Goal: Task Accomplishment & Management: Complete application form

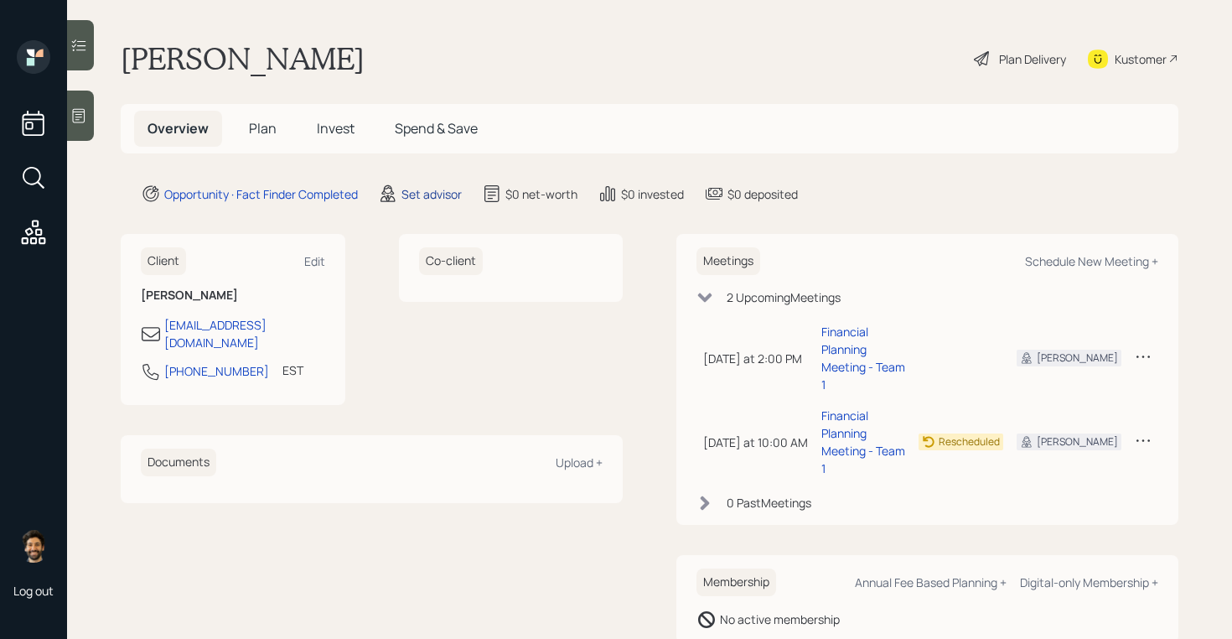
click at [429, 194] on div "Set advisor" at bounding box center [432, 194] width 60 height 18
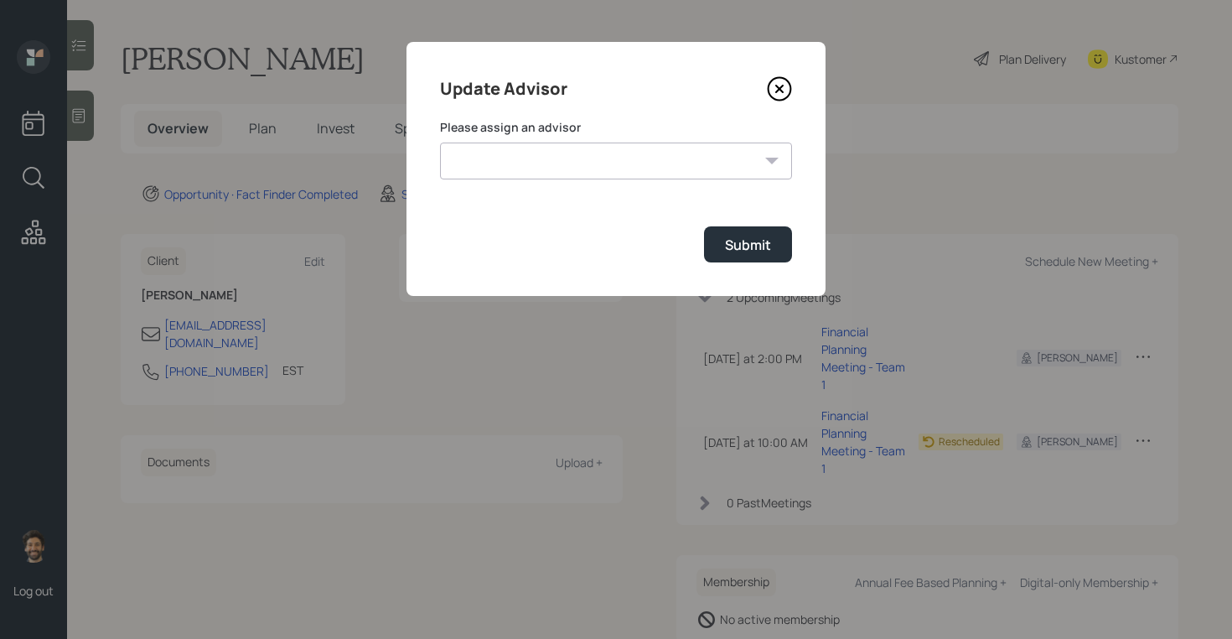
click at [594, 164] on select "[PERSON_NAME] [PERSON_NAME] End [PERSON_NAME] [PERSON_NAME] [PERSON_NAME] [PERS…" at bounding box center [616, 161] width 352 height 37
select select "f14b762f-c7c2-4b89-9227-8fa891345eea"
click at [440, 143] on select "[PERSON_NAME] [PERSON_NAME] End [PERSON_NAME] [PERSON_NAME] [PERSON_NAME] [PERS…" at bounding box center [616, 161] width 352 height 37
click at [716, 241] on button "Submit" at bounding box center [748, 244] width 88 height 36
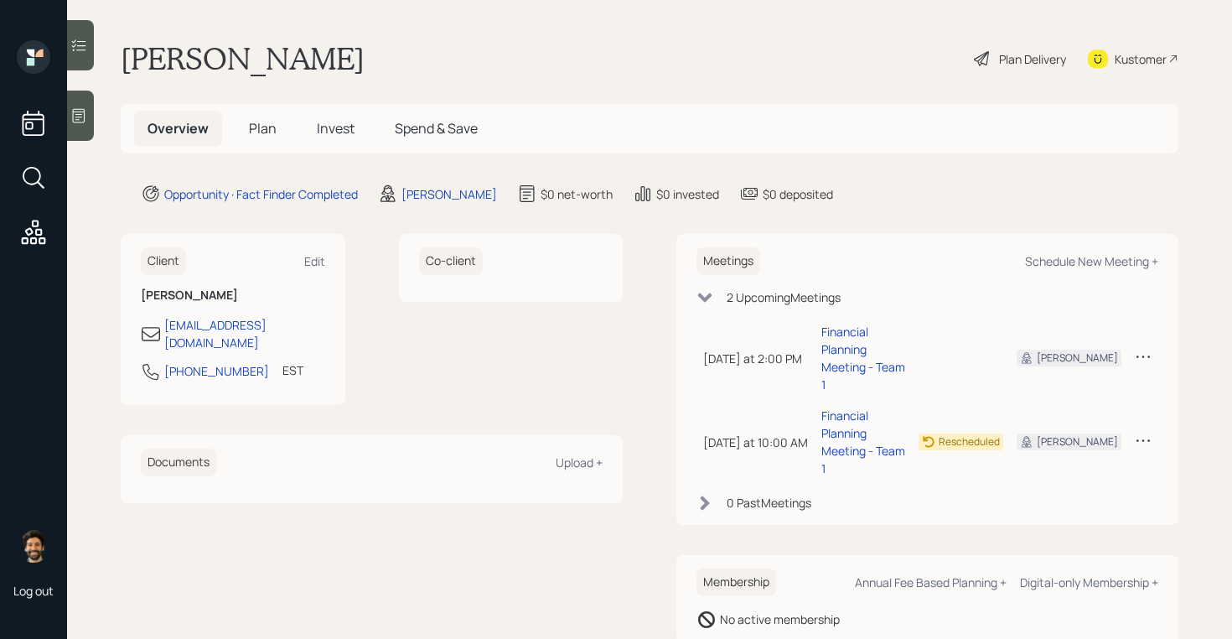
click at [262, 137] on span "Plan" at bounding box center [263, 128] width 28 height 18
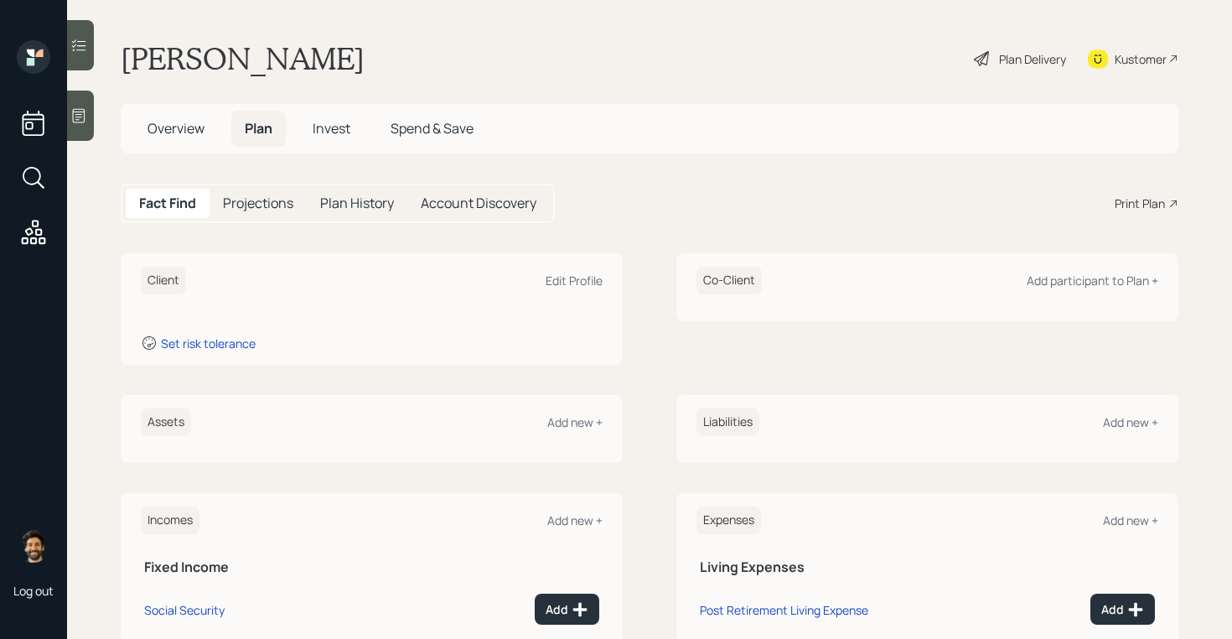
click at [84, 118] on icon at bounding box center [79, 116] width 13 height 14
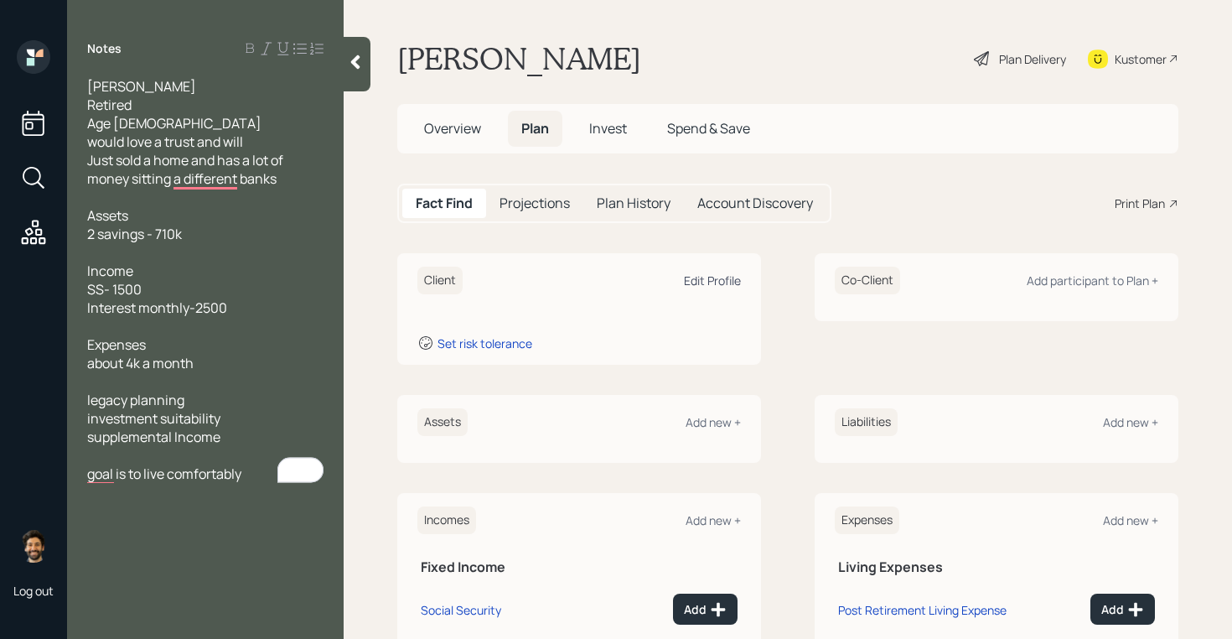
click at [724, 280] on div "Edit Profile" at bounding box center [712, 280] width 57 height 16
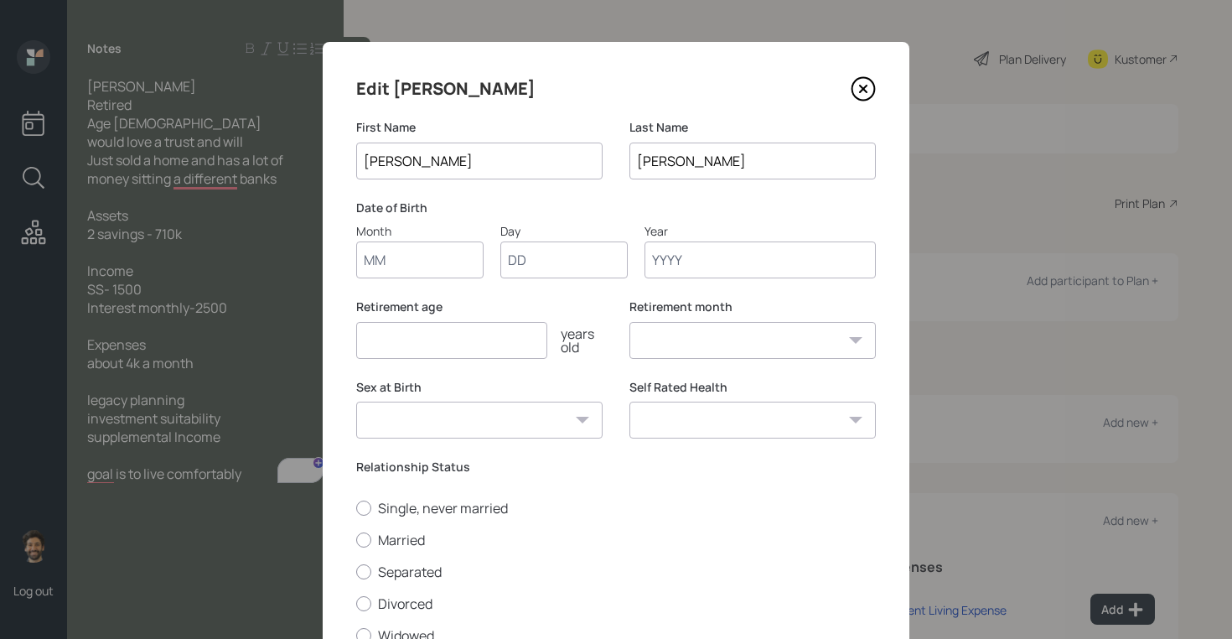
click at [407, 257] on input "Month" at bounding box center [419, 259] width 127 height 37
type input "01"
type input "1950"
select select "1"
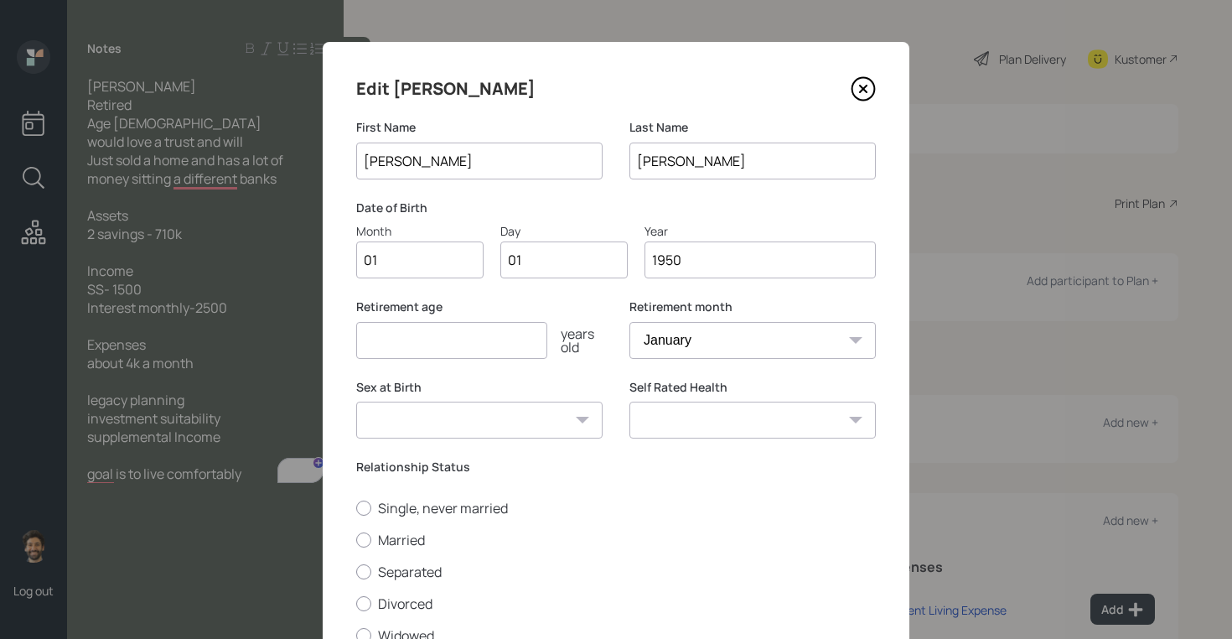
type input "1950"
click at [388, 350] on input "number" at bounding box center [451, 340] width 191 height 37
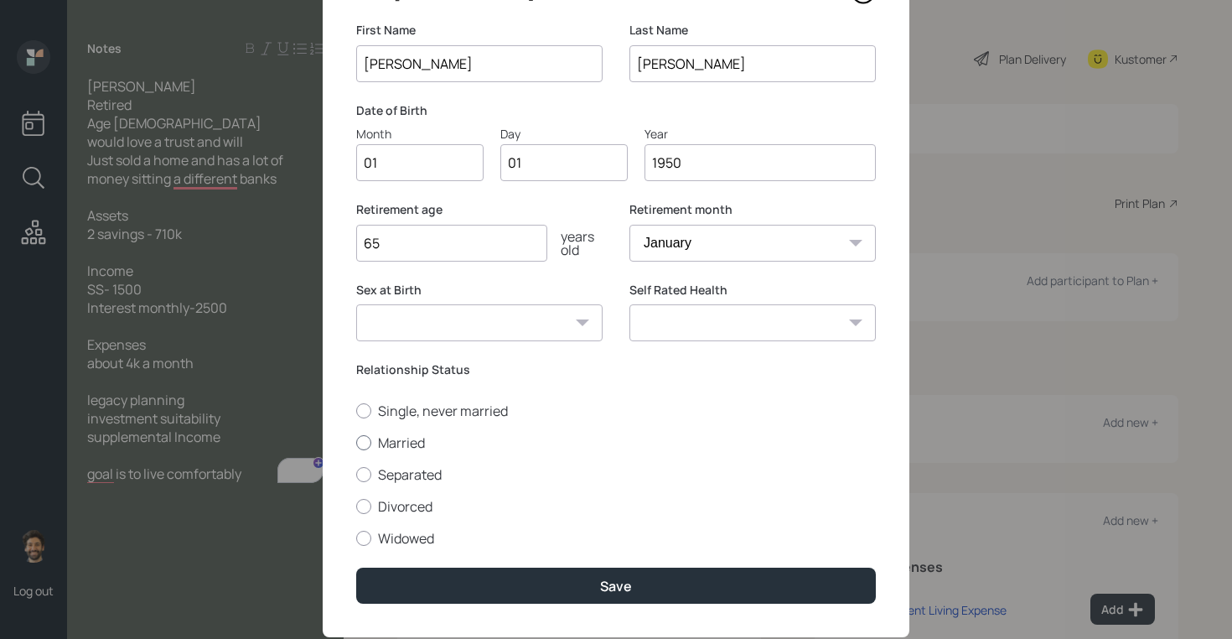
scroll to position [138, 0]
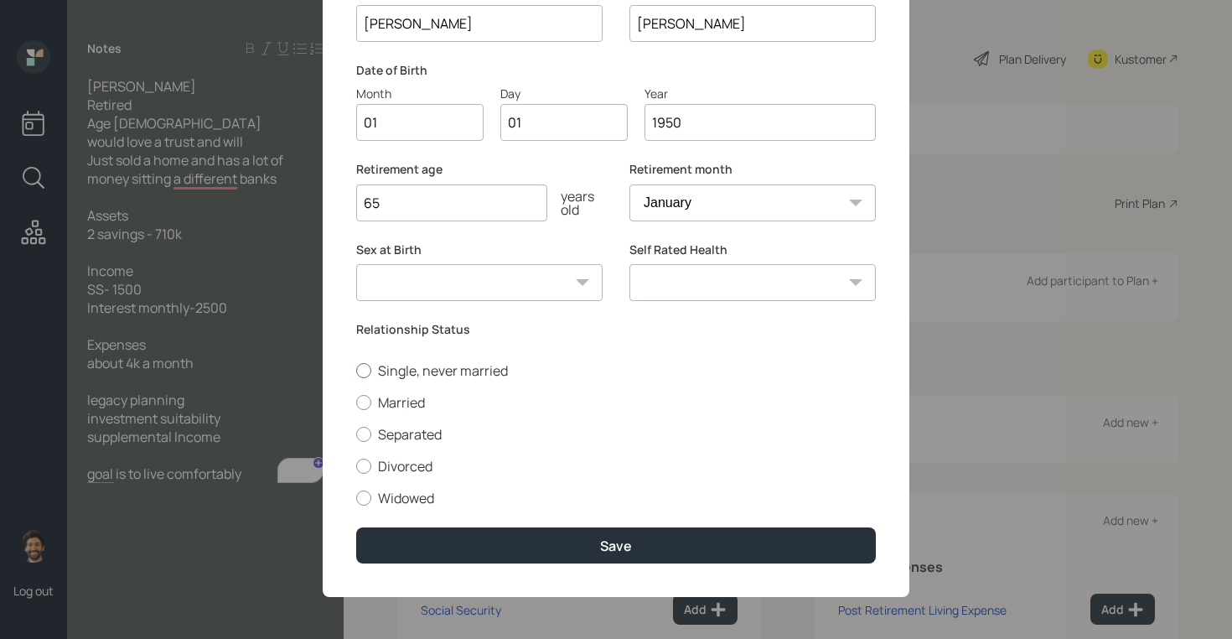
type input "65"
click at [376, 363] on label "Single, never married" at bounding box center [616, 370] width 520 height 18
click at [356, 370] on input "Single, never married" at bounding box center [355, 370] width 1 height 1
radio input "true"
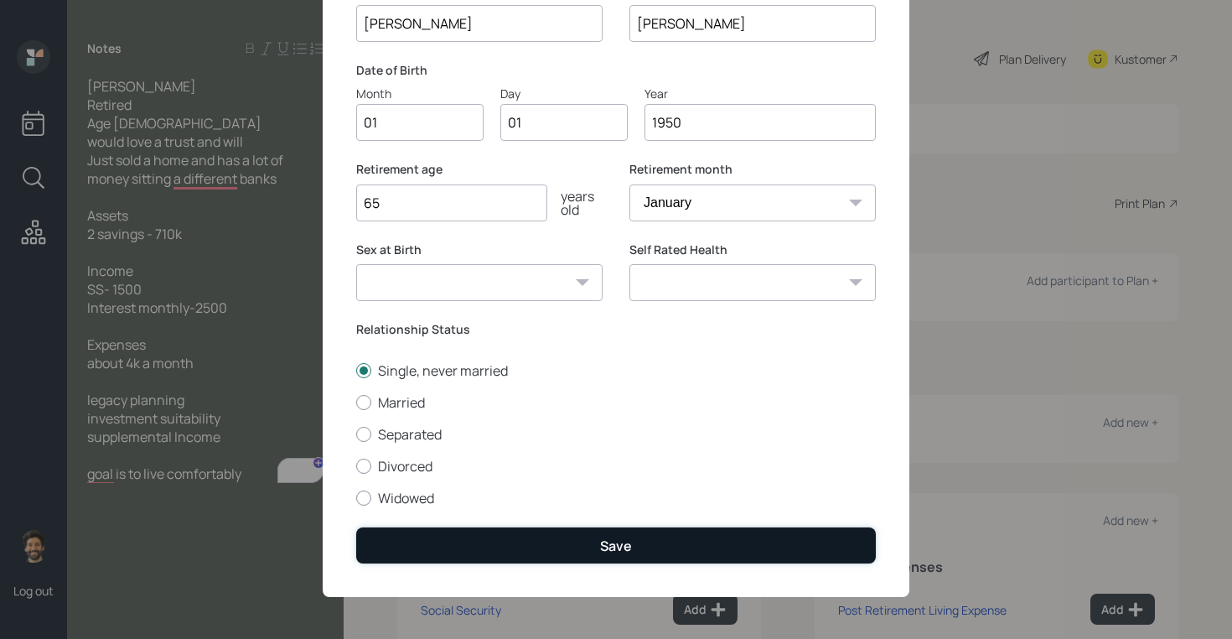
click at [421, 555] on button "Save" at bounding box center [616, 545] width 520 height 36
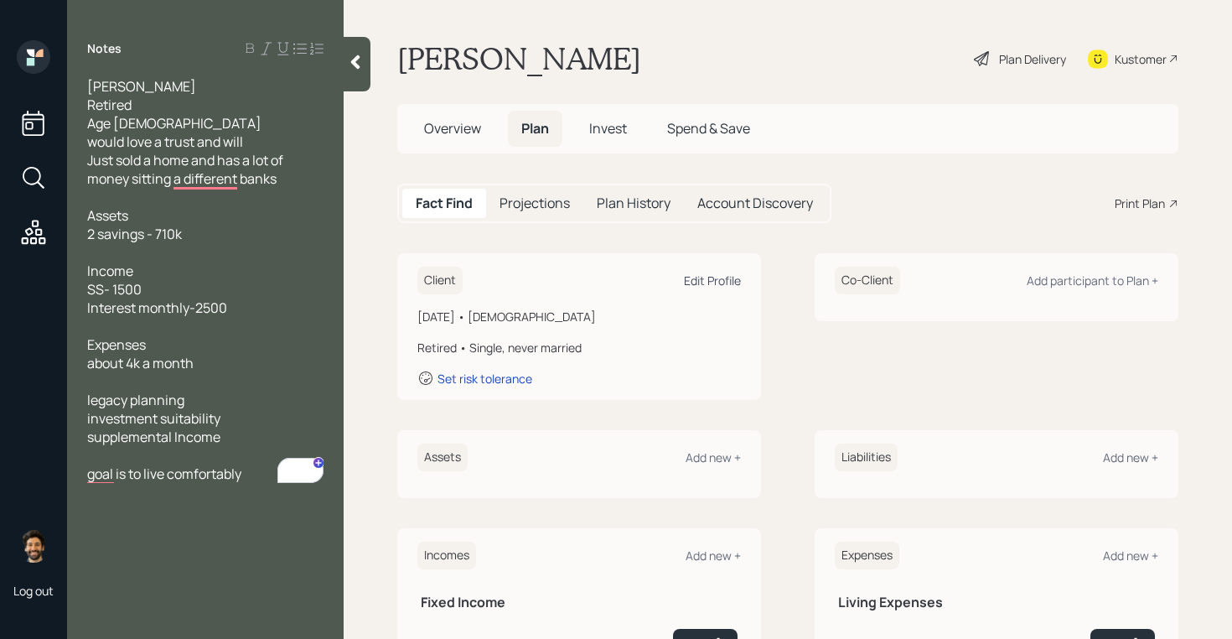
click at [708, 286] on div "Edit Profile" at bounding box center [712, 280] width 57 height 16
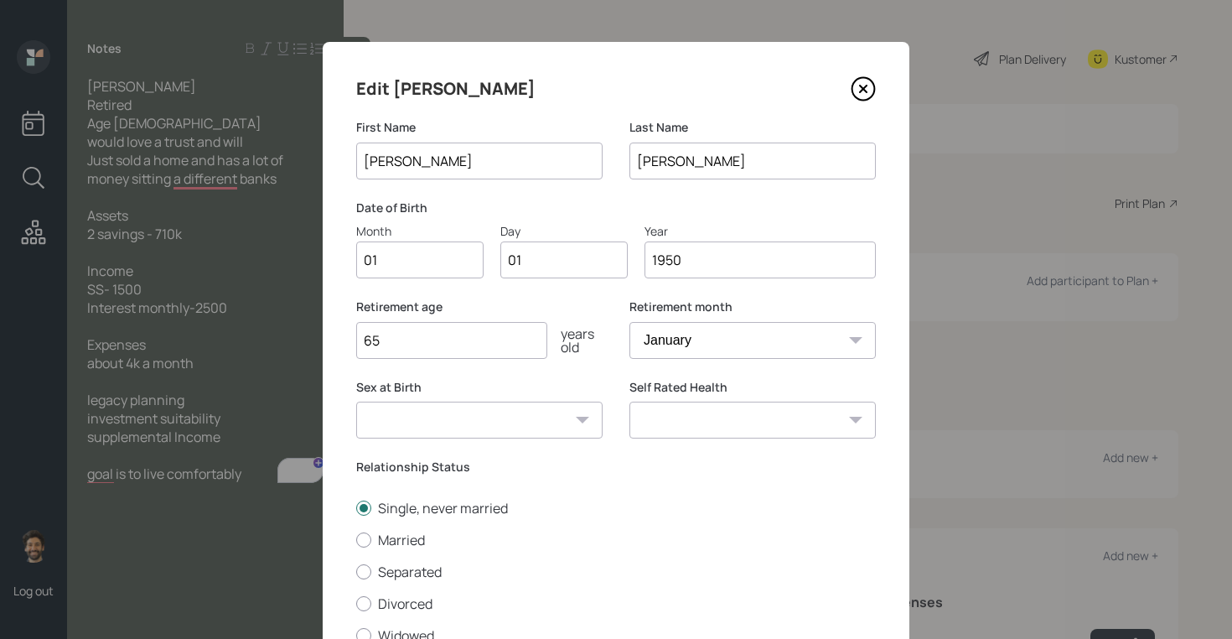
click at [760, 272] on input "1950" at bounding box center [760, 259] width 231 height 37
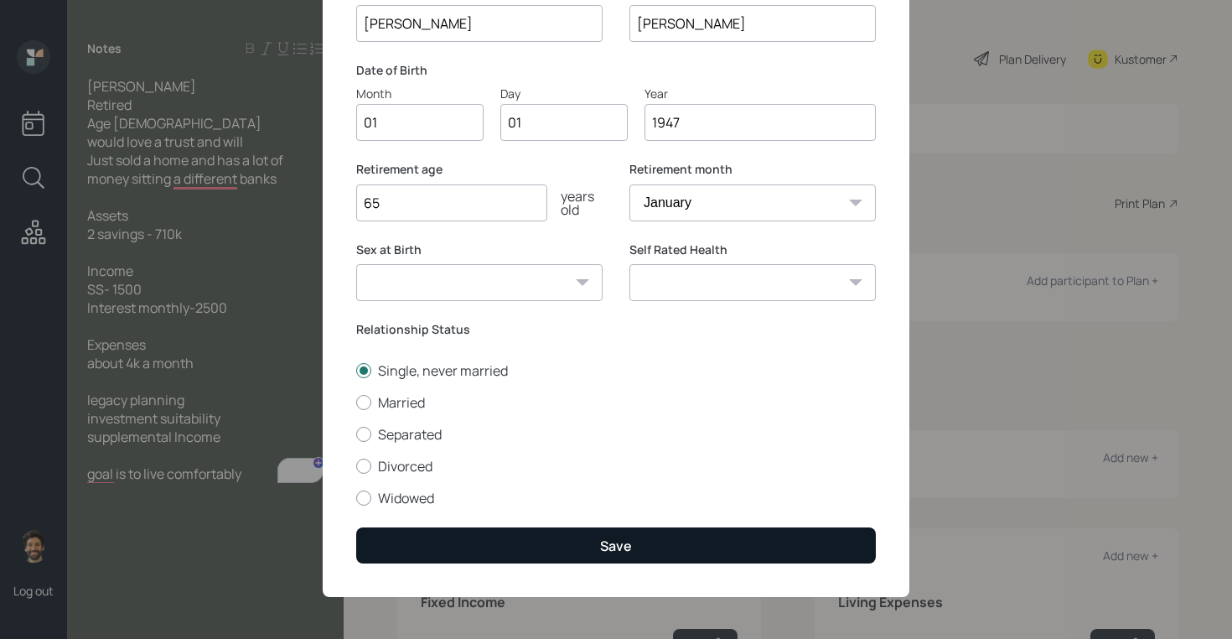
type input "1947"
click at [434, 551] on button "Save" at bounding box center [616, 545] width 520 height 36
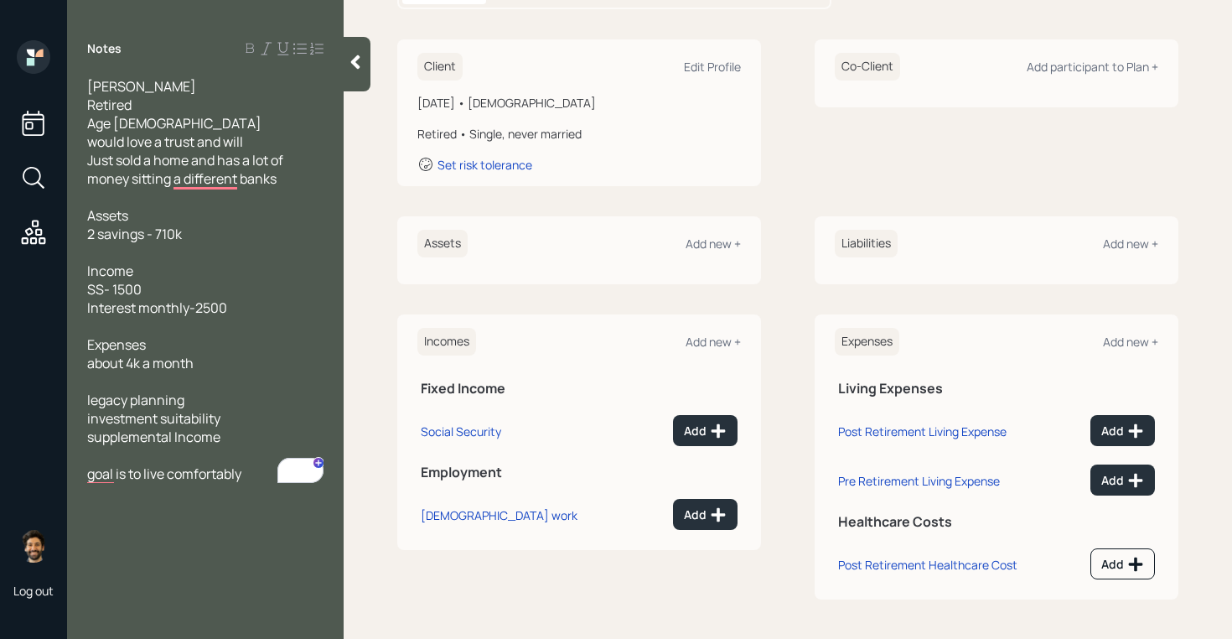
scroll to position [215, 0]
click at [712, 246] on div "Add new +" at bounding box center [713, 243] width 55 height 16
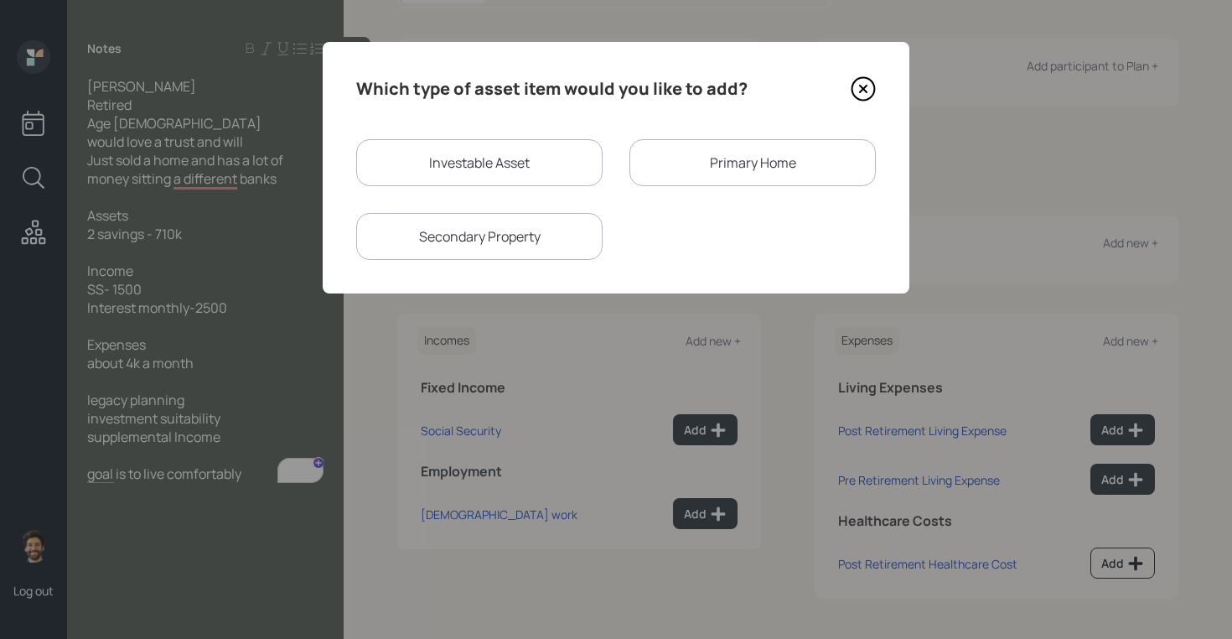
click at [493, 172] on div "Investable Asset" at bounding box center [479, 162] width 246 height 47
select select "taxable"
select select "balanced"
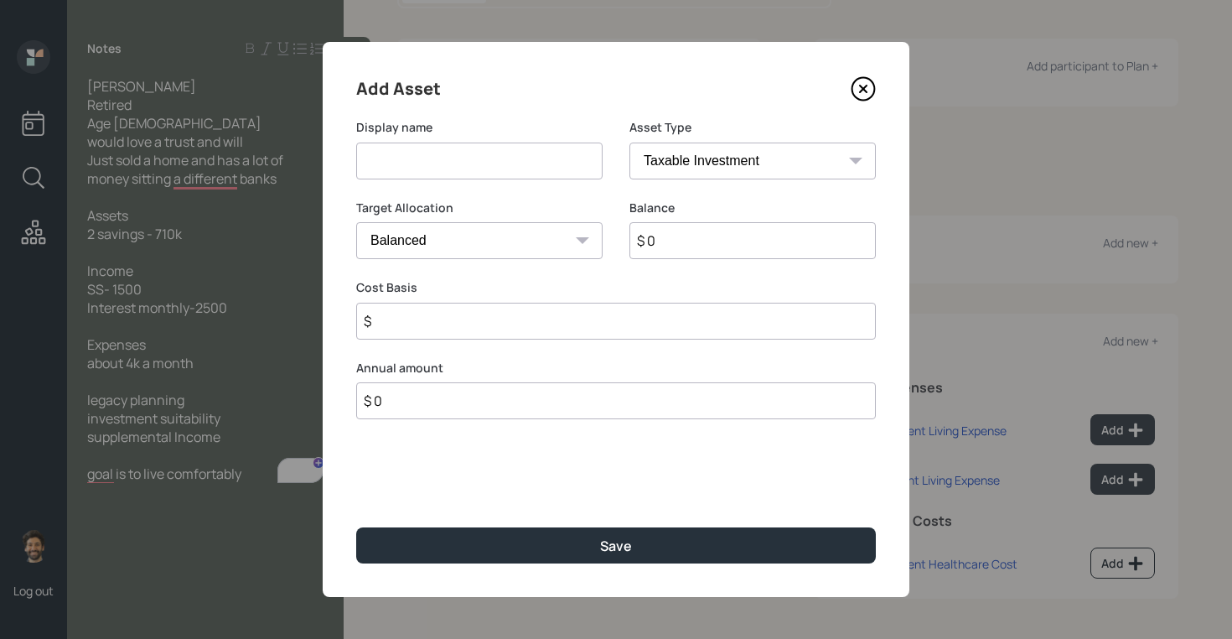
click at [422, 170] on input at bounding box center [479, 161] width 246 height 37
type input "Checking / Savings"
click at [713, 242] on input "$ 0" at bounding box center [753, 240] width 246 height 37
type input "$ 710,000"
click at [687, 177] on select "SEP [PERSON_NAME] IRA 401(k) [PERSON_NAME] 401(k) 403(b) [PERSON_NAME] 403(b) 4…" at bounding box center [753, 161] width 246 height 37
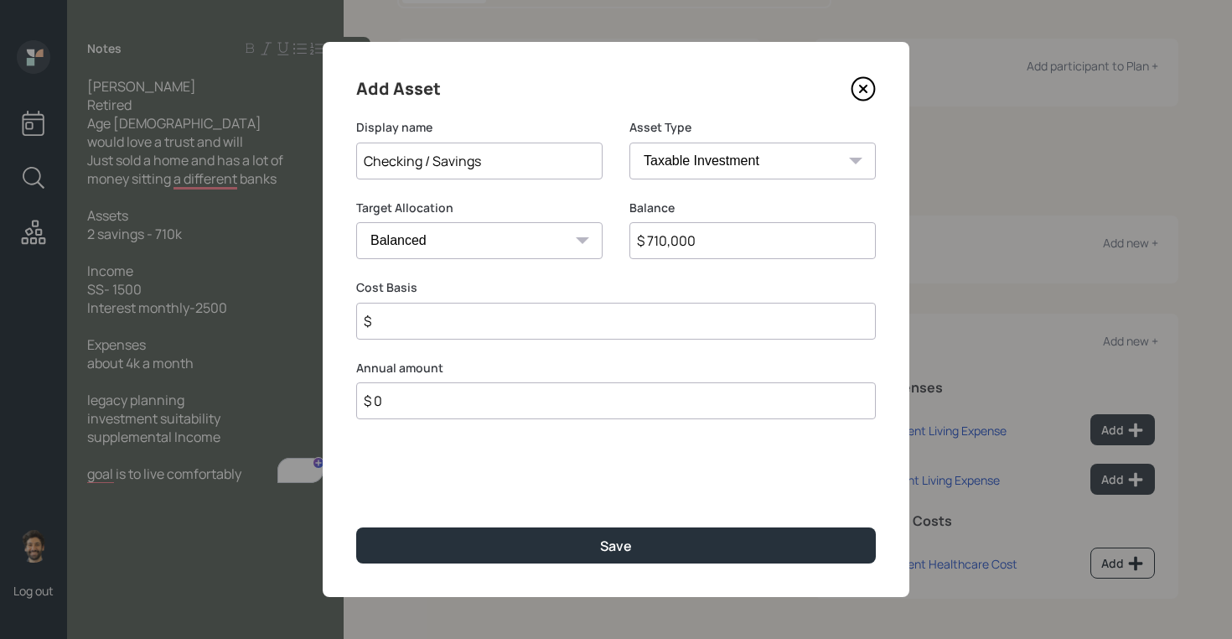
select select "emergency_fund"
click at [630, 143] on select "SEP [PERSON_NAME] IRA 401(k) [PERSON_NAME] 401(k) 403(b) [PERSON_NAME] 403(b) 4…" at bounding box center [753, 161] width 246 height 37
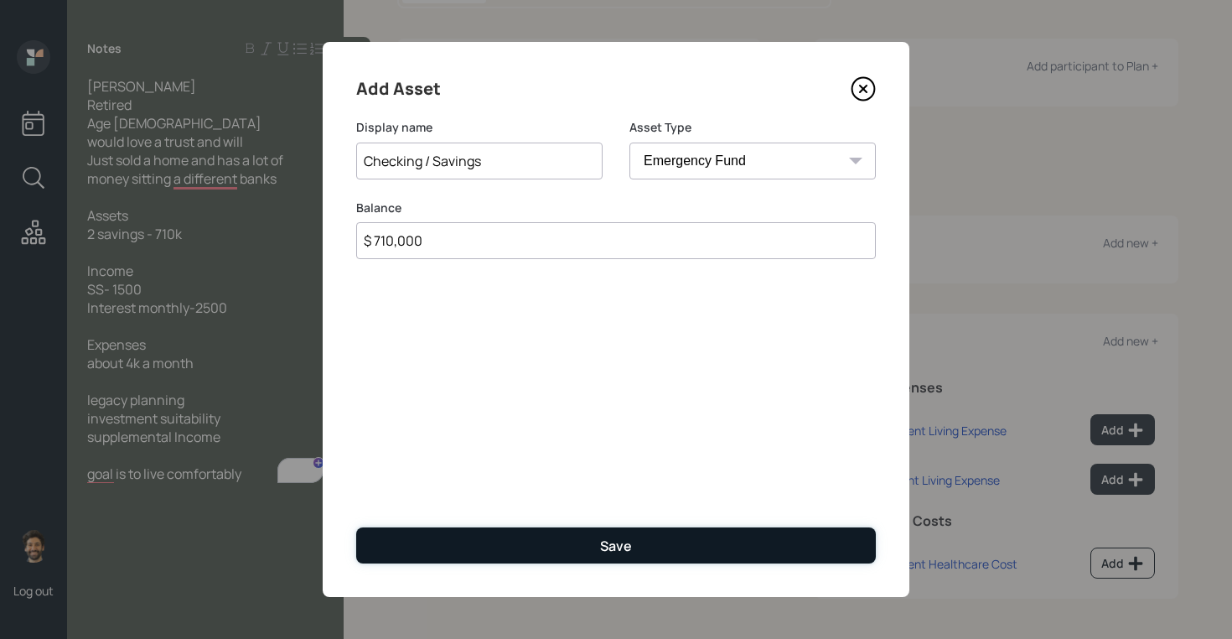
click at [462, 532] on button "Save" at bounding box center [616, 545] width 520 height 36
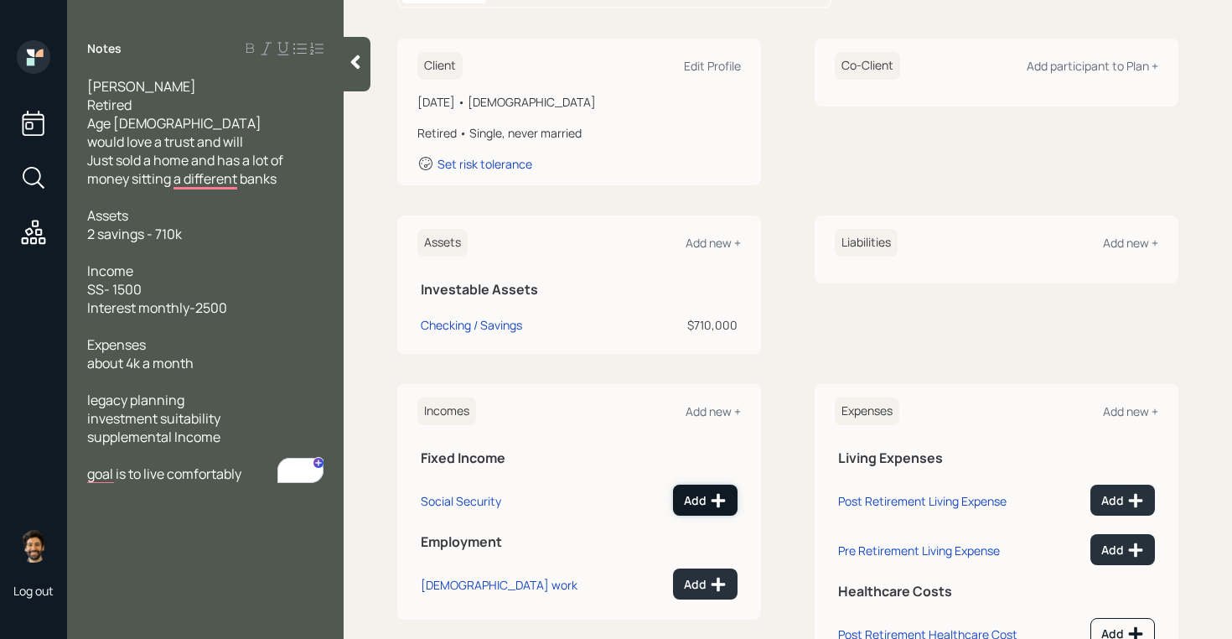
click at [704, 503] on div "Add" at bounding box center [705, 500] width 43 height 17
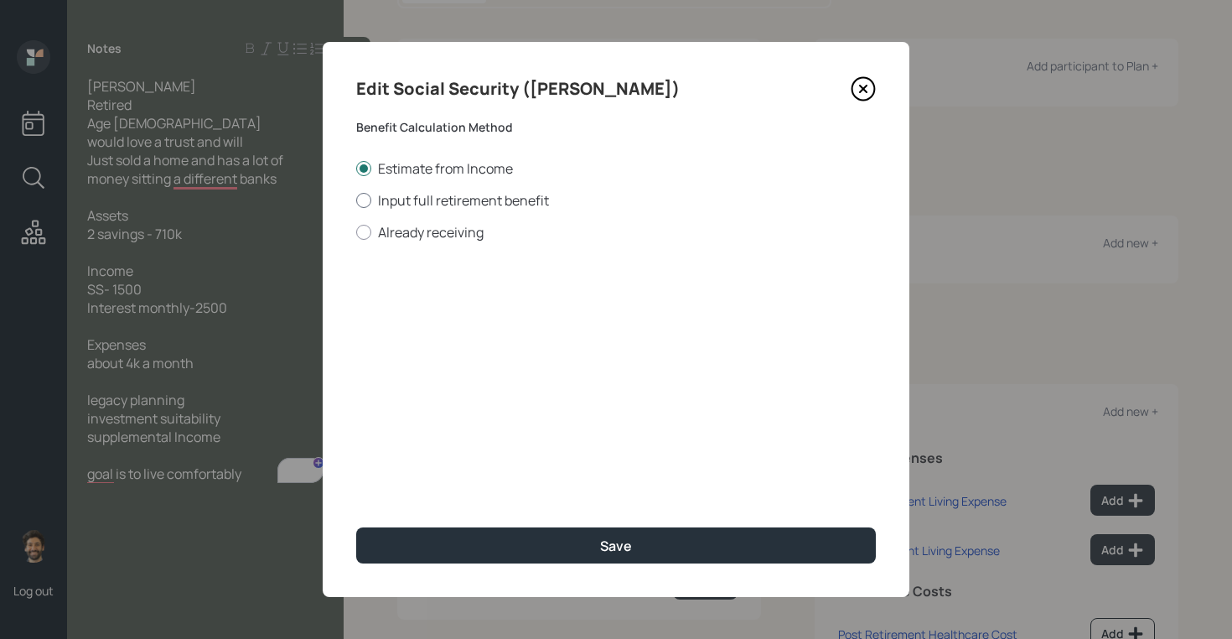
click at [380, 204] on label "Input full retirement benefit" at bounding box center [616, 200] width 520 height 18
click at [356, 200] on input "Input full retirement benefit" at bounding box center [355, 200] width 1 height 1
radio input "true"
click at [377, 223] on label "Already receiving" at bounding box center [616, 232] width 520 height 18
click at [356, 231] on input "Already receiving" at bounding box center [355, 231] width 1 height 1
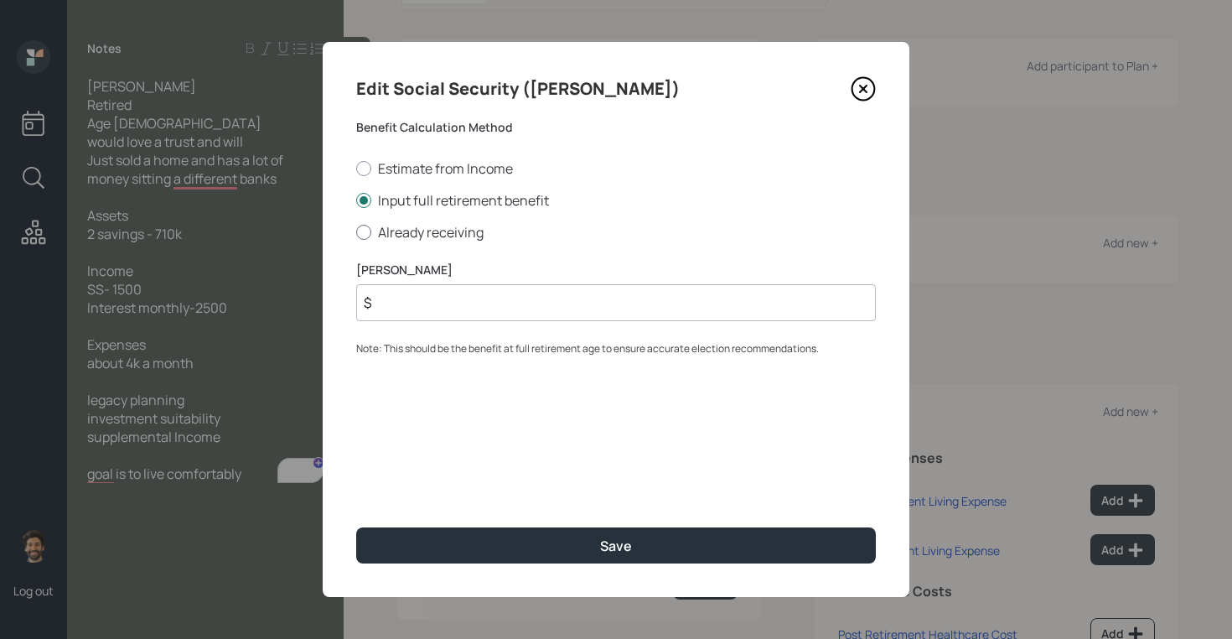
radio input "true"
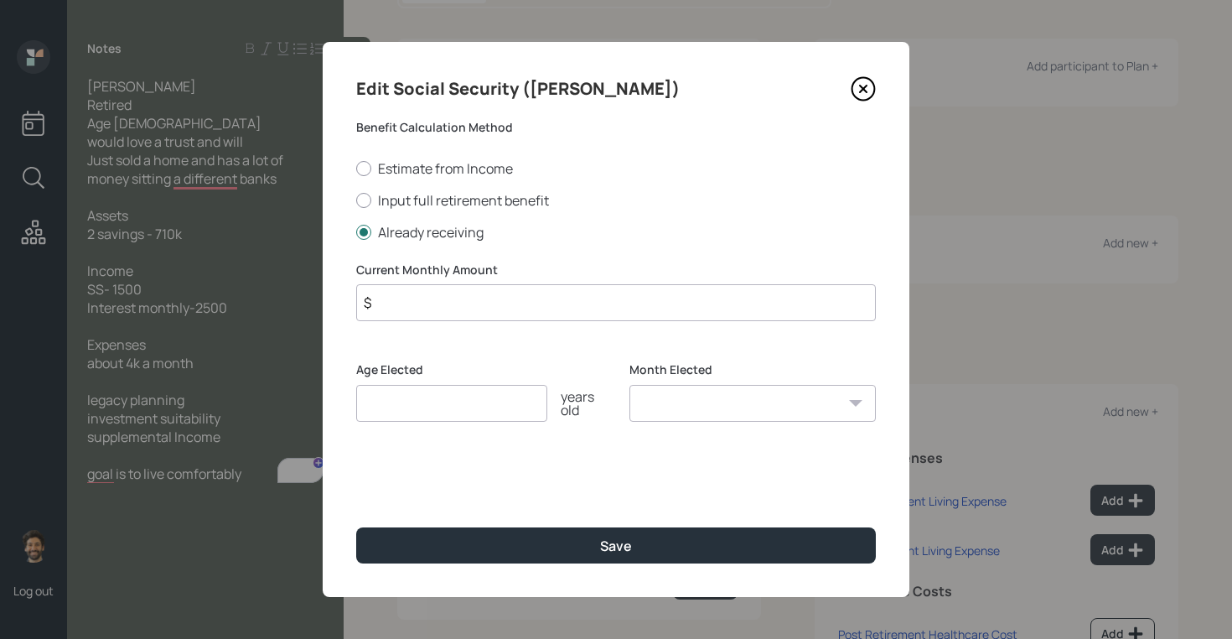
click at [397, 391] on input "number" at bounding box center [451, 403] width 191 height 37
click at [395, 310] on input "$" at bounding box center [616, 302] width 520 height 37
type input "$ 1,200"
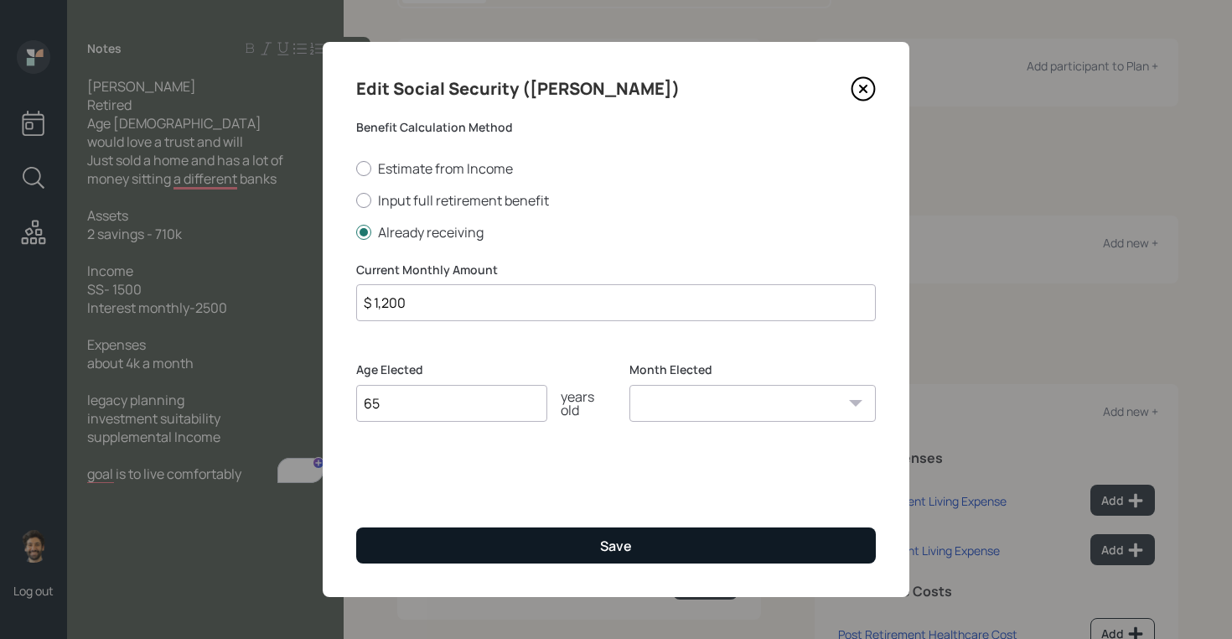
type input "65"
click at [435, 550] on button "Save" at bounding box center [616, 545] width 520 height 36
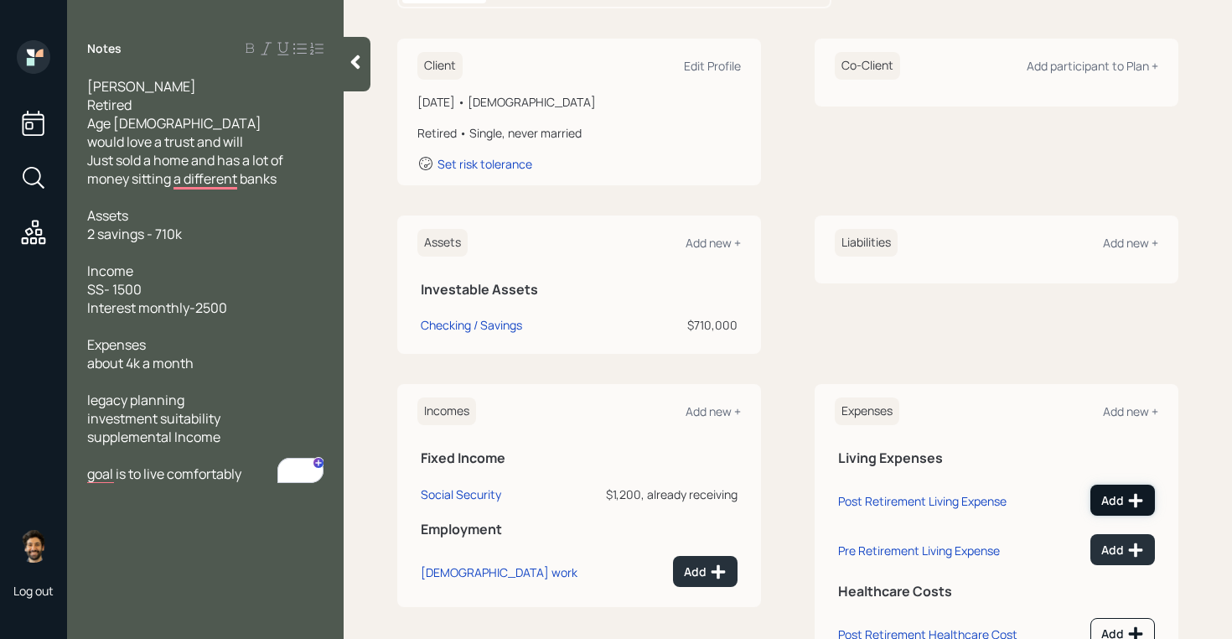
click at [1115, 500] on div "Add" at bounding box center [1123, 500] width 43 height 17
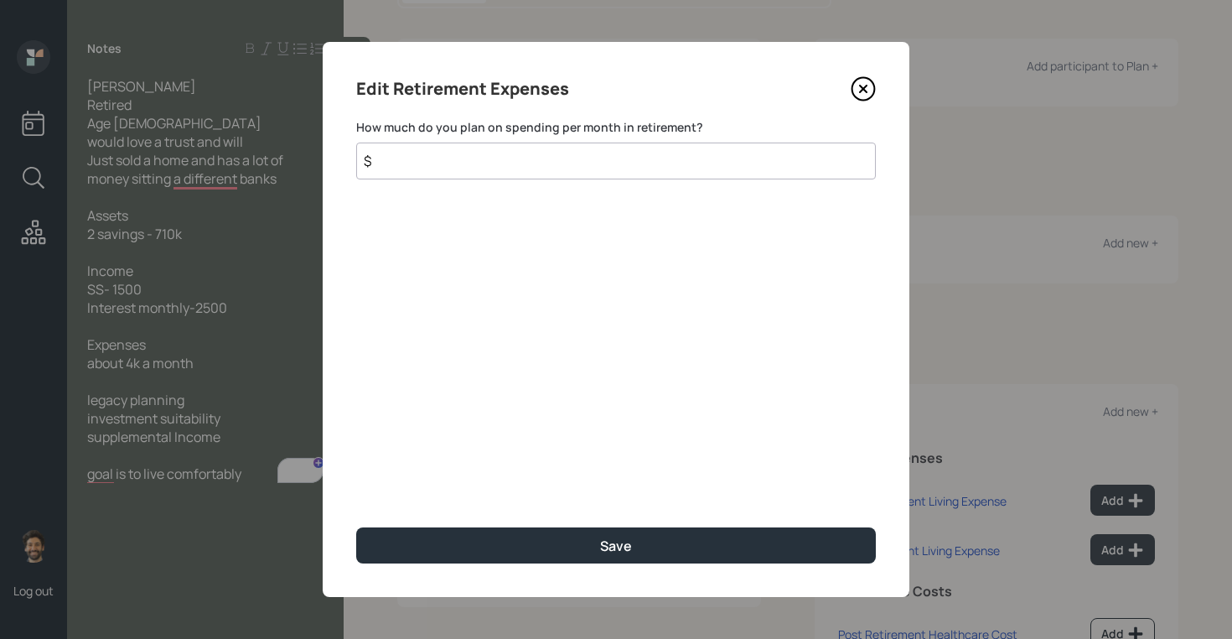
click at [500, 166] on input "$" at bounding box center [616, 161] width 520 height 37
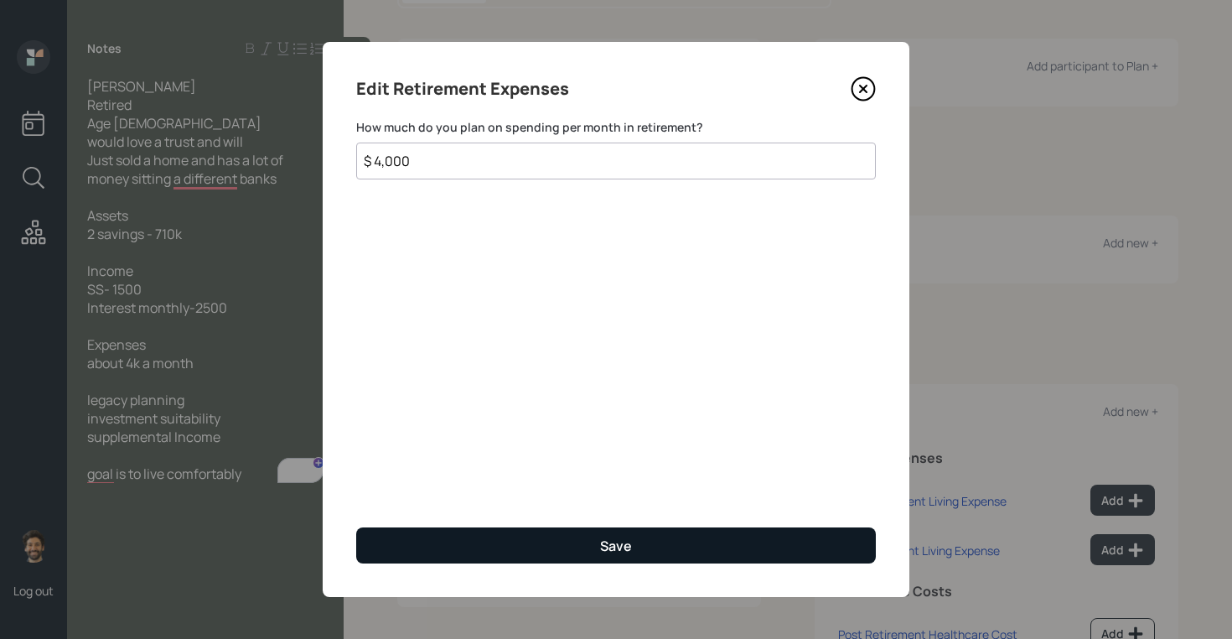
type input "$ 4,000"
click at [432, 544] on button "Save" at bounding box center [616, 545] width 520 height 36
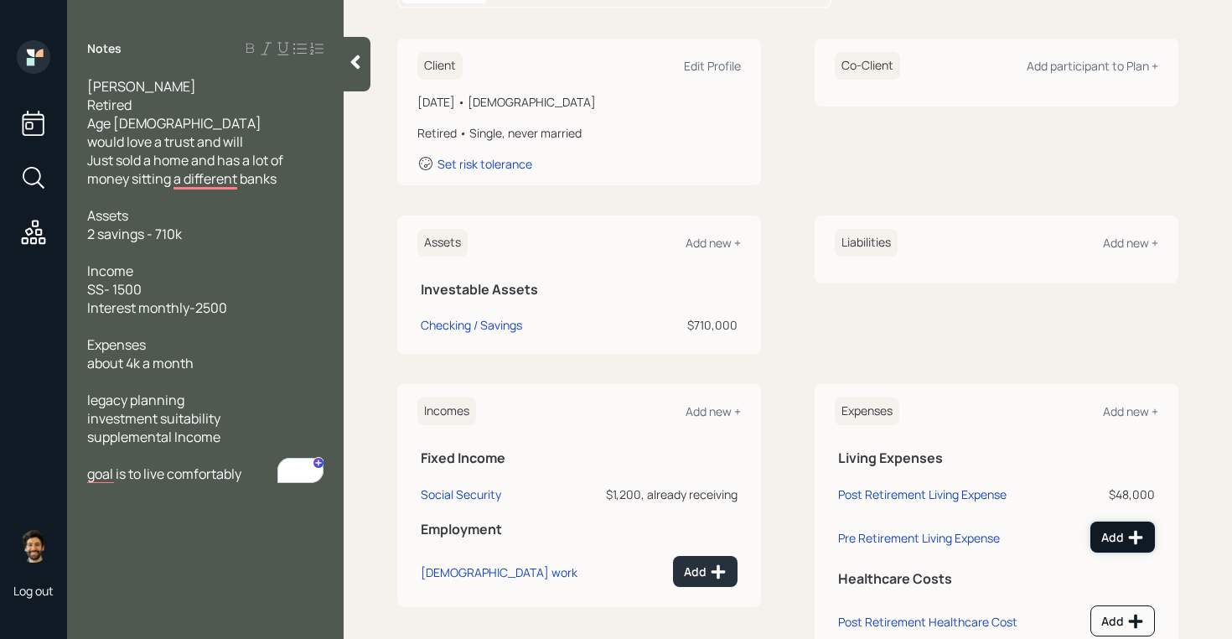
click at [1133, 537] on icon at bounding box center [1136, 537] width 14 height 14
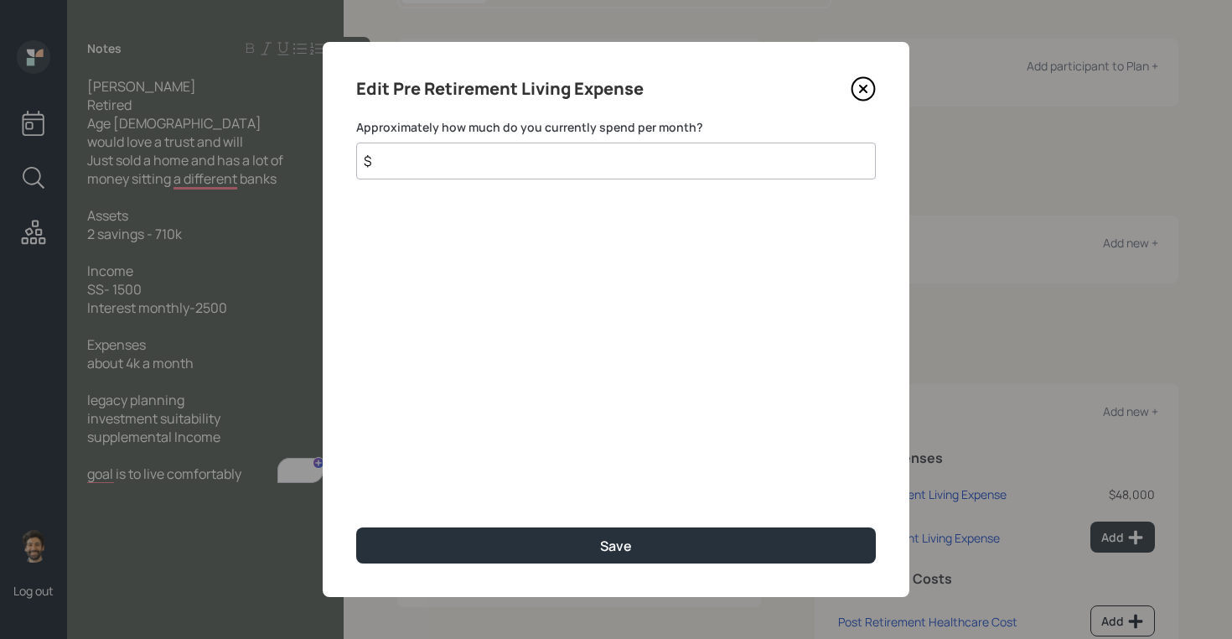
click at [479, 163] on input "$" at bounding box center [616, 161] width 520 height 37
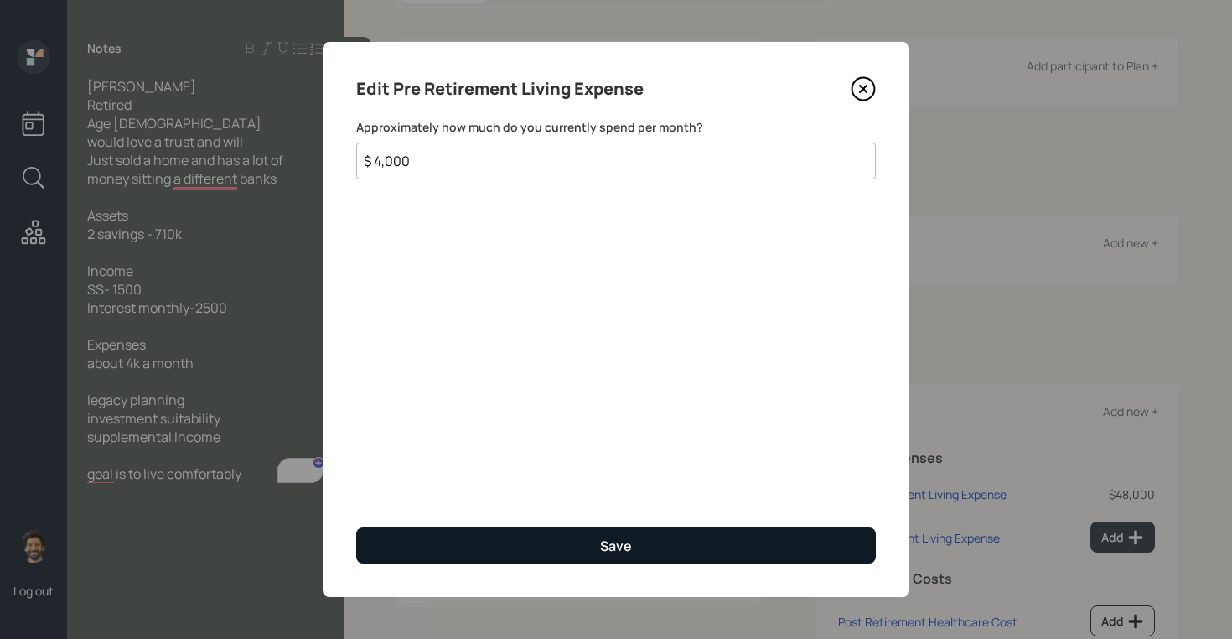
type input "$ 4,000"
click at [383, 537] on button "Save" at bounding box center [616, 545] width 520 height 36
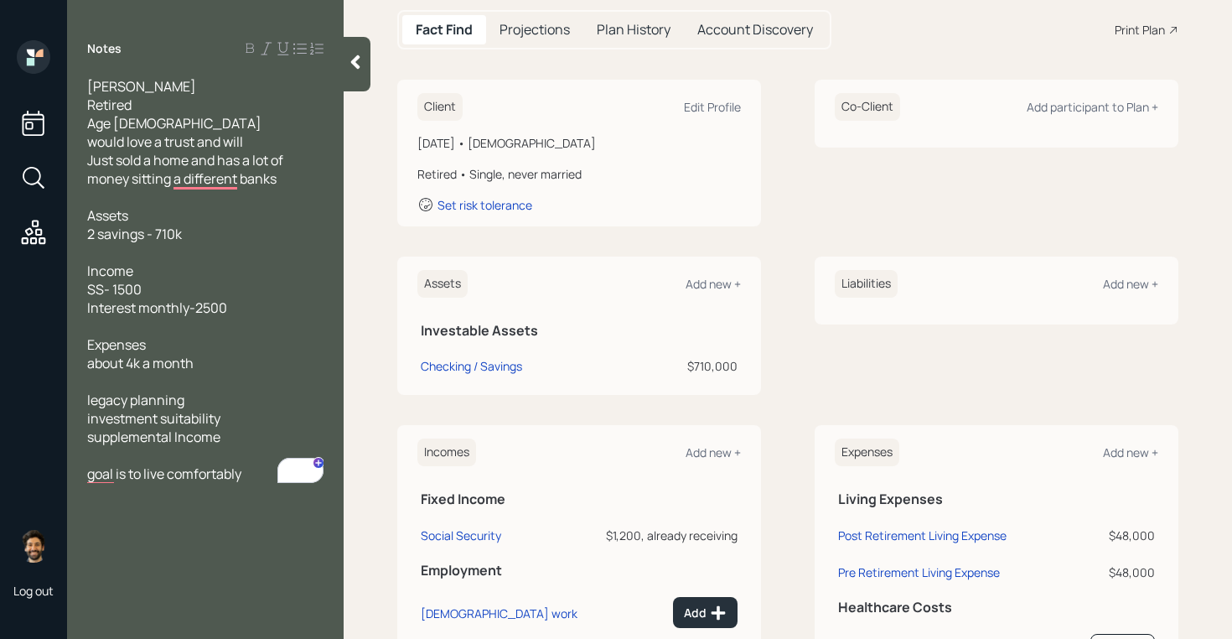
scroll to position [260, 0]
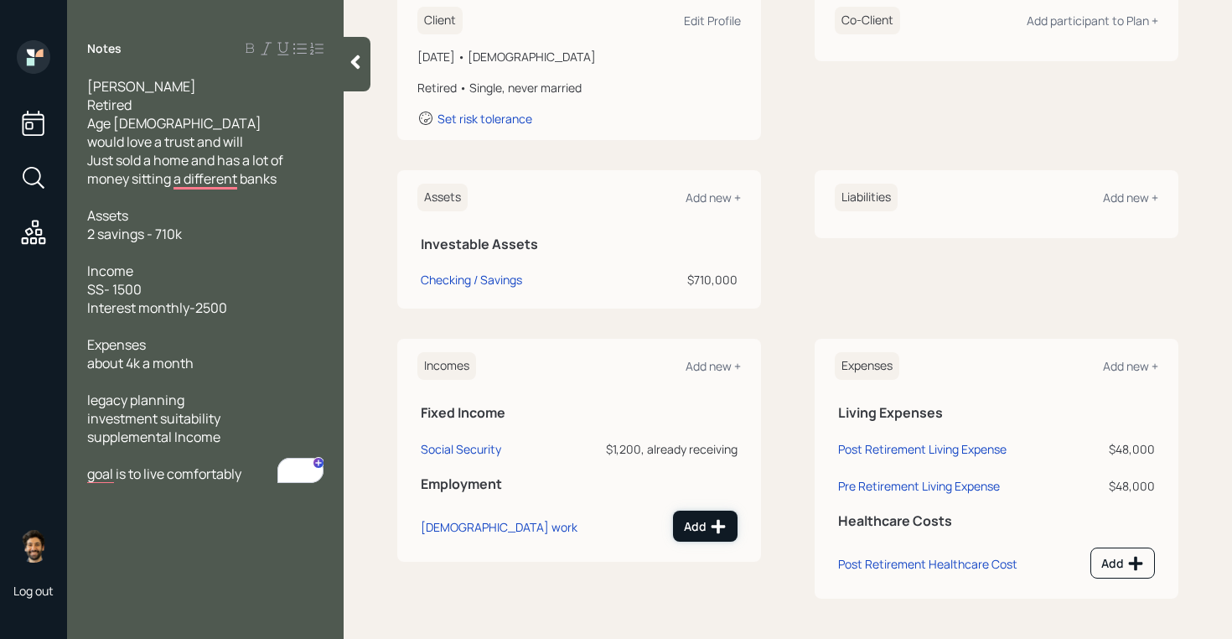
click at [688, 522] on div "Add" at bounding box center [705, 526] width 43 height 17
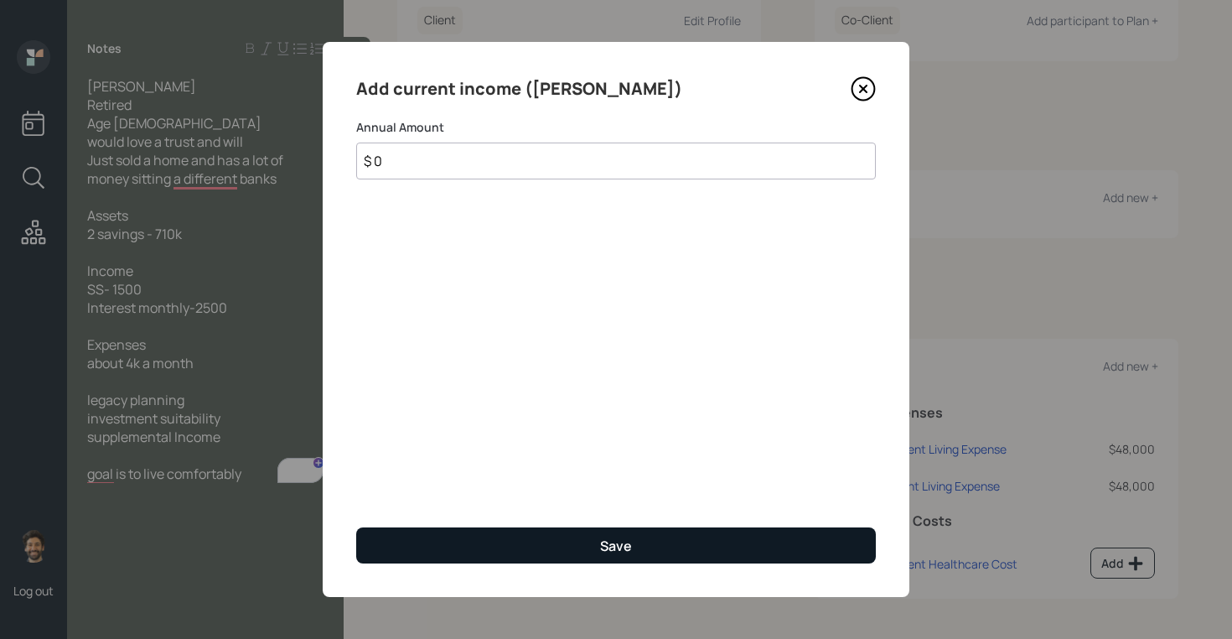
type input "$ 0"
click at [633, 534] on button "Save" at bounding box center [616, 545] width 520 height 36
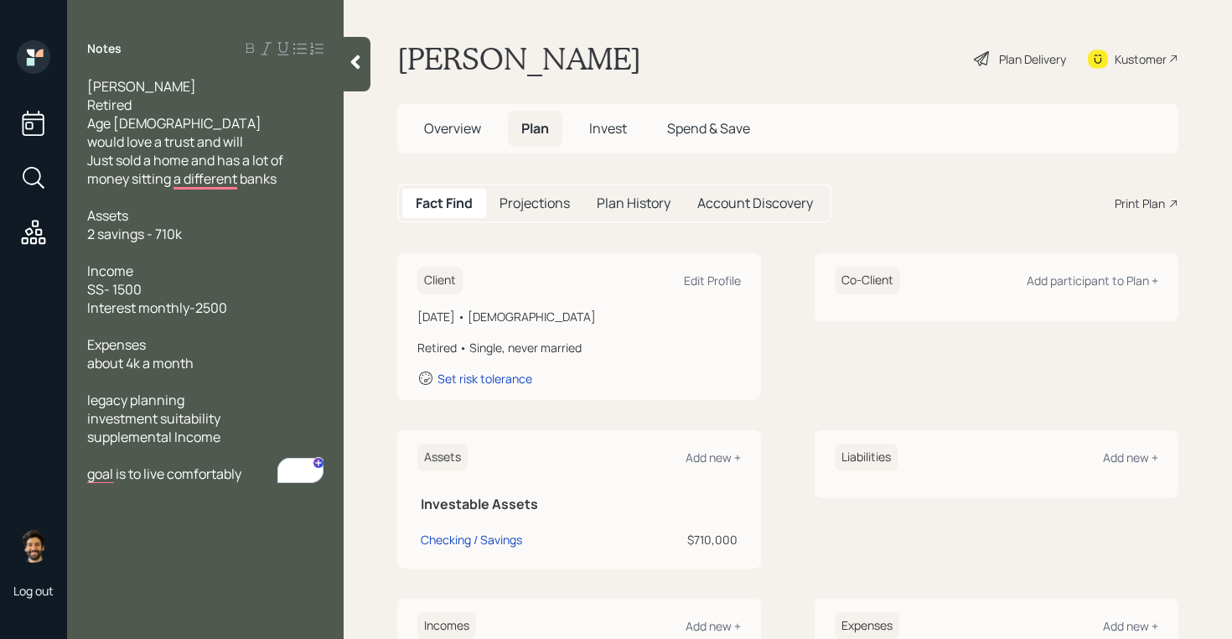
click at [354, 60] on icon at bounding box center [355, 62] width 9 height 14
